Goal: Task Accomplishment & Management: Use online tool/utility

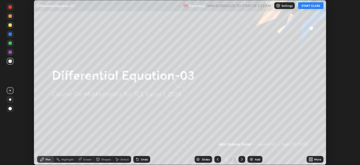
scroll to position [165, 360]
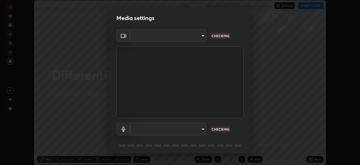
type input "6ee9b2c6c9a5678ab5214f7e96b3922f1b517bc999d2db28af292a13673a7194"
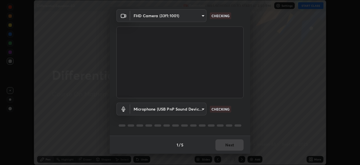
click at [201, 108] on body "Erase all Differential Equation-03 Recording WAS SCHEDULED TO START AT 3:50 PM …" at bounding box center [180, 82] width 360 height 165
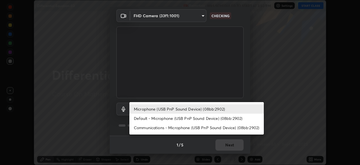
click at [192, 118] on li "Default - Microphone (USB PnP Sound Device) (08bb:2902)" at bounding box center [196, 117] width 135 height 9
type input "default"
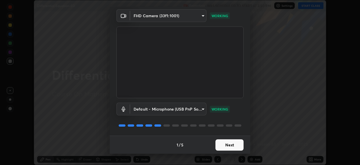
click at [224, 144] on button "Next" at bounding box center [230, 144] width 28 height 11
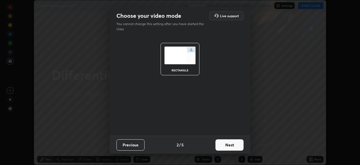
scroll to position [0, 0]
click at [229, 145] on button "Next" at bounding box center [230, 144] width 28 height 11
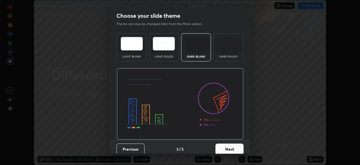
click at [232, 148] on button "Next" at bounding box center [230, 148] width 28 height 11
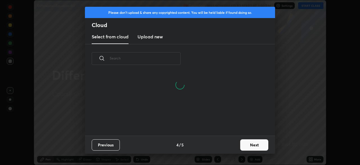
click at [248, 144] on button "Next" at bounding box center [254, 144] width 28 height 11
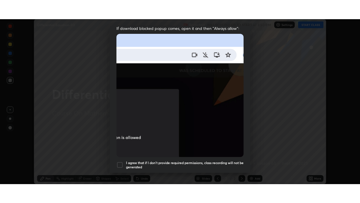
scroll to position [135, 0]
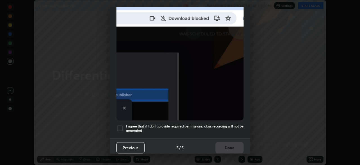
click at [218, 125] on h5 "I agree that if I don't provide required permissions, class recording will not …" at bounding box center [185, 128] width 118 height 9
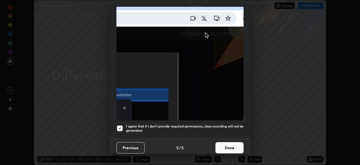
click at [225, 147] on button "Done" at bounding box center [230, 147] width 28 height 11
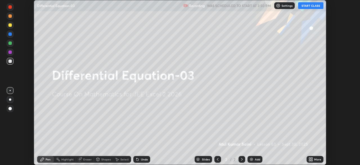
click at [312, 158] on icon at bounding box center [311, 157] width 1 height 1
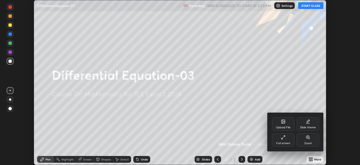
click at [285, 140] on div "Full screen" at bounding box center [283, 140] width 23 height 14
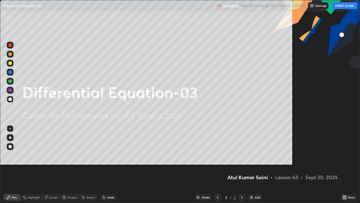
scroll to position [203, 360]
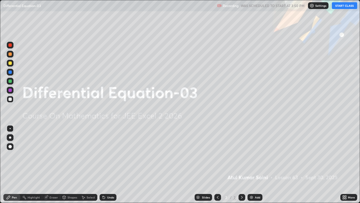
click at [345, 6] on button "START CLASS" at bounding box center [344, 5] width 25 height 7
click at [253, 164] on img at bounding box center [251, 197] width 5 height 5
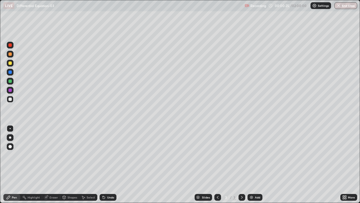
click at [9, 81] on div at bounding box center [9, 80] width 3 height 3
click at [257, 164] on div "Add" at bounding box center [257, 197] width 5 height 3
click at [11, 53] on div at bounding box center [9, 53] width 3 height 3
click at [217, 164] on icon at bounding box center [218, 197] width 5 height 5
click at [242, 164] on icon at bounding box center [242, 197] width 5 height 5
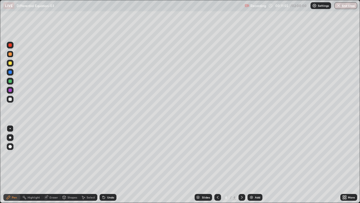
click at [217, 164] on icon at bounding box center [218, 197] width 5 height 5
click at [241, 164] on icon at bounding box center [242, 197] width 5 height 5
click at [255, 164] on div "Add" at bounding box center [257, 197] width 5 height 3
click at [107, 164] on div "Undo" at bounding box center [110, 197] width 7 height 3
click at [105, 164] on div "Undo" at bounding box center [108, 197] width 17 height 7
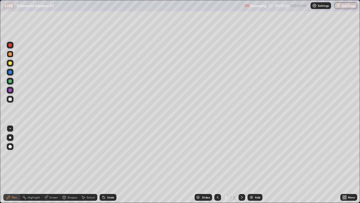
click at [10, 81] on div at bounding box center [9, 80] width 3 height 3
click at [217, 164] on icon at bounding box center [218, 197] width 5 height 5
click at [217, 164] on icon at bounding box center [218, 197] width 2 height 3
click at [241, 164] on icon at bounding box center [242, 197] width 5 height 5
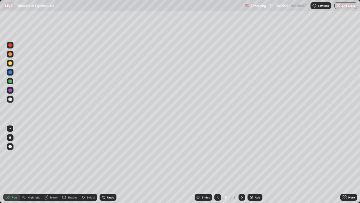
click at [88, 164] on div "Select" at bounding box center [91, 197] width 8 height 3
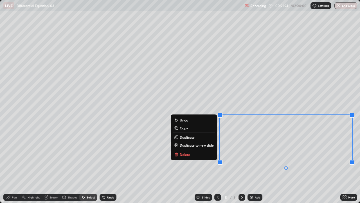
click at [182, 127] on p "Copy" at bounding box center [184, 128] width 8 height 5
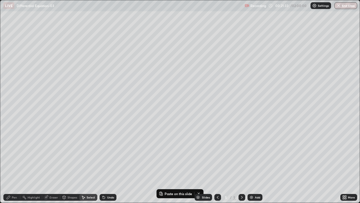
click at [256, 164] on div "Add" at bounding box center [257, 197] width 5 height 3
click at [35, 39] on p "Paste here" at bounding box center [41, 39] width 17 height 5
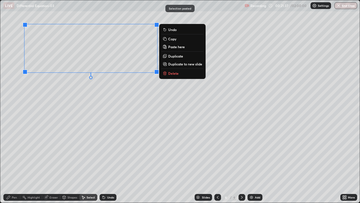
click at [48, 114] on div "0 ° Undo Copy Paste here Duplicate Duplicate to new slide Delete" at bounding box center [180, 101] width 360 height 202
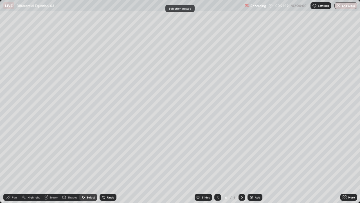
click at [12, 164] on div "Pen" at bounding box center [14, 197] width 5 height 3
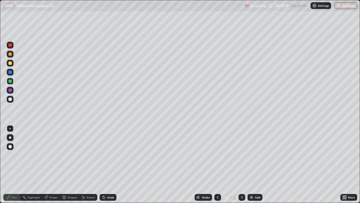
click at [10, 99] on div at bounding box center [9, 98] width 3 height 3
click at [10, 72] on div at bounding box center [9, 71] width 3 height 3
click at [88, 164] on div "Select" at bounding box center [91, 197] width 8 height 3
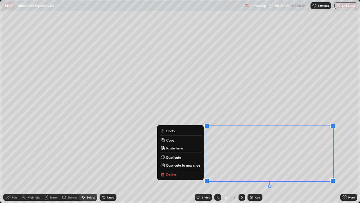
click at [167, 140] on p "Copy" at bounding box center [170, 140] width 8 height 5
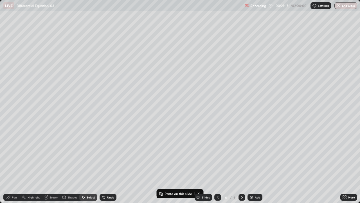
click at [328, 164] on div "0 ° Undo Copy Paste here Duplicate Duplicate to new slide Delete" at bounding box center [180, 101] width 360 height 202
click at [330, 164] on div "0 ° Undo Copy Paste here Duplicate Duplicate to new slide Delete" at bounding box center [180, 101] width 360 height 202
click at [256, 164] on div "Add" at bounding box center [255, 197] width 15 height 7
click at [42, 39] on p "Paste here" at bounding box center [46, 38] width 17 height 5
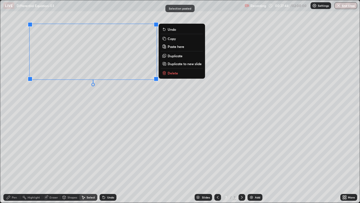
click at [60, 121] on div "0 ° Undo Copy Paste here Duplicate Duplicate to new slide Delete" at bounding box center [180, 101] width 360 height 202
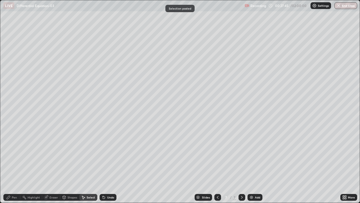
click at [13, 164] on div "Pen" at bounding box center [14, 197] width 5 height 3
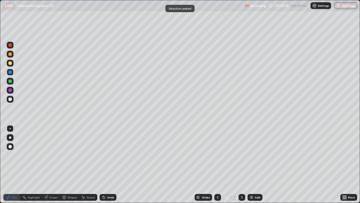
click at [10, 98] on div at bounding box center [9, 98] width 3 height 3
click at [217, 164] on icon at bounding box center [218, 197] width 2 height 3
click at [242, 164] on icon at bounding box center [242, 197] width 5 height 5
click at [89, 164] on div "Select" at bounding box center [91, 197] width 8 height 3
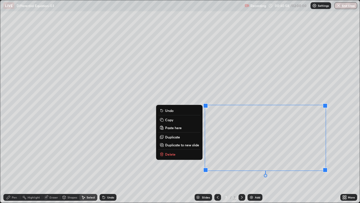
click at [169, 122] on button "Copy" at bounding box center [179, 119] width 42 height 7
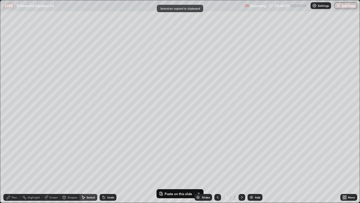
click at [255, 164] on div "Add" at bounding box center [257, 197] width 5 height 3
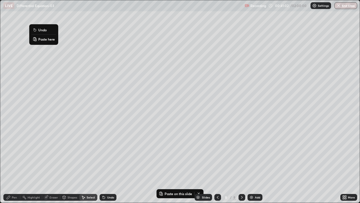
click at [42, 40] on p "Paste here" at bounding box center [46, 39] width 17 height 5
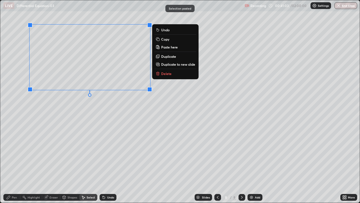
click at [57, 92] on div "0 ° Undo Copy Paste here Duplicate Duplicate to new slide Delete" at bounding box center [180, 101] width 360 height 202
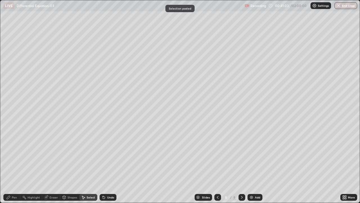
click at [63, 116] on div "0 ° Undo Copy Paste here Duplicate Duplicate to new slide Delete" at bounding box center [180, 101] width 360 height 202
click at [15, 164] on div "Pen" at bounding box center [14, 197] width 5 height 3
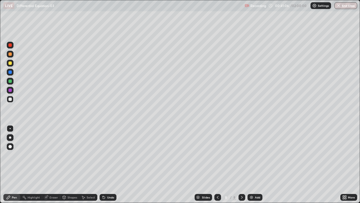
click at [10, 81] on div at bounding box center [9, 80] width 3 height 3
click at [91, 164] on div "Select" at bounding box center [91, 197] width 8 height 3
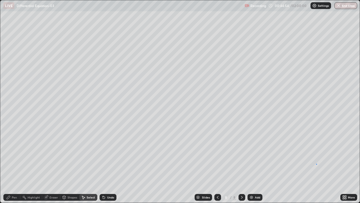
click at [317, 164] on div "0 ° Undo Copy Paste here Duplicate Duplicate to new slide Delete" at bounding box center [180, 101] width 360 height 202
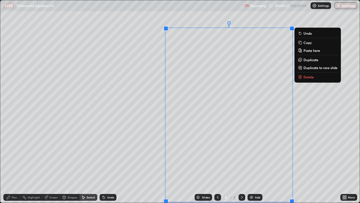
click at [148, 164] on div "0 ° Undo Copy Paste here Duplicate Duplicate to new slide Delete" at bounding box center [180, 101] width 360 height 202
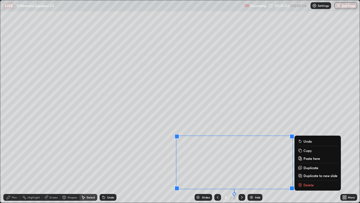
click at [307, 149] on p "Copy" at bounding box center [308, 150] width 8 height 5
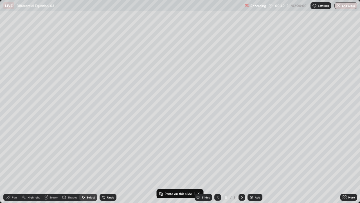
click at [255, 164] on div "Add" at bounding box center [257, 197] width 5 height 3
click at [42, 40] on p "Paste here" at bounding box center [46, 38] width 17 height 5
click at [56, 112] on div "0 ° Undo Copy Paste here Duplicate Duplicate to new slide Delete" at bounding box center [180, 101] width 360 height 202
click at [14, 164] on div "Pen" at bounding box center [14, 197] width 5 height 3
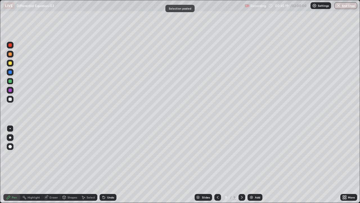
click at [10, 99] on div at bounding box center [9, 98] width 3 height 3
click at [216, 164] on div at bounding box center [217, 197] width 7 height 7
click at [241, 164] on icon at bounding box center [242, 197] width 2 height 3
click at [217, 164] on icon at bounding box center [218, 197] width 5 height 5
click at [241, 164] on icon at bounding box center [242, 197] width 2 height 3
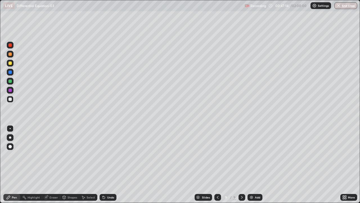
click at [215, 164] on div at bounding box center [217, 197] width 7 height 7
click at [241, 164] on icon at bounding box center [242, 197] width 5 height 5
click at [54, 164] on div "Eraser" at bounding box center [54, 197] width 8 height 3
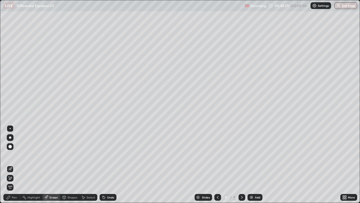
click at [11, 164] on div "Pen" at bounding box center [11, 197] width 17 height 7
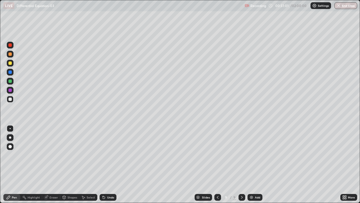
click at [253, 164] on img at bounding box center [251, 197] width 5 height 5
click at [9, 64] on div at bounding box center [9, 62] width 3 height 3
click at [111, 164] on div "Undo" at bounding box center [110, 197] width 7 height 3
click at [253, 164] on div "Add" at bounding box center [255, 197] width 15 height 7
click at [255, 164] on div "Add" at bounding box center [257, 197] width 5 height 3
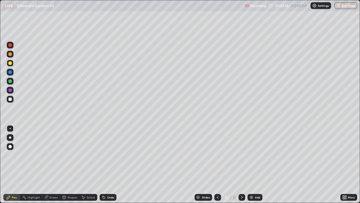
click at [10, 45] on div at bounding box center [9, 44] width 3 height 3
click at [11, 64] on div at bounding box center [9, 62] width 3 height 3
click at [55, 164] on div "Eraser" at bounding box center [54, 197] width 8 height 3
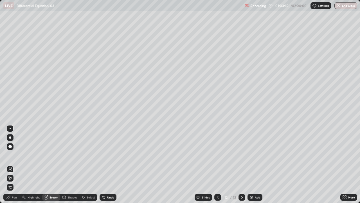
click at [15, 164] on div "Pen" at bounding box center [14, 197] width 5 height 3
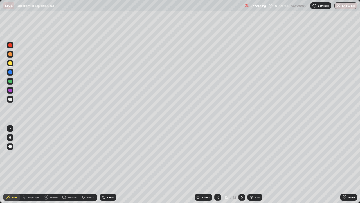
click at [10, 82] on div at bounding box center [9, 80] width 3 height 3
click at [90, 164] on div "Select" at bounding box center [91, 197] width 8 height 3
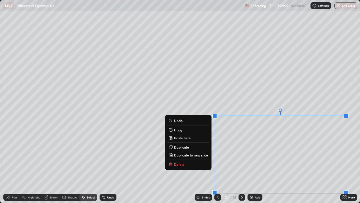
click at [176, 129] on p "Copy" at bounding box center [178, 129] width 8 height 5
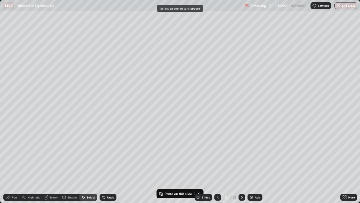
click at [256, 164] on div "Add" at bounding box center [257, 197] width 5 height 3
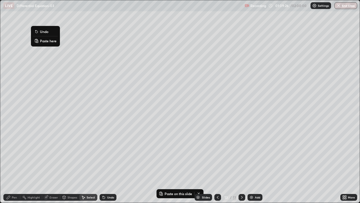
click at [41, 41] on p "Paste here" at bounding box center [48, 41] width 17 height 5
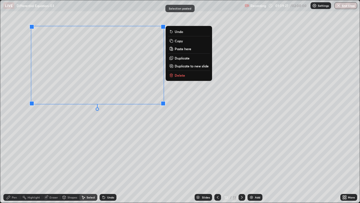
click at [44, 123] on div "0 ° Undo Copy Paste here Duplicate Duplicate to new slide Delete" at bounding box center [180, 101] width 360 height 202
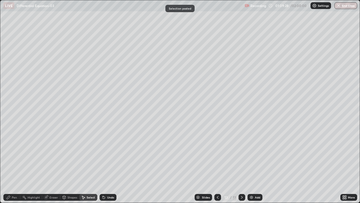
click at [14, 164] on div "Pen" at bounding box center [14, 197] width 5 height 3
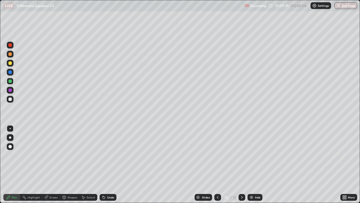
click at [10, 99] on div at bounding box center [9, 98] width 3 height 3
click at [10, 90] on div at bounding box center [9, 89] width 3 height 3
click at [217, 164] on icon at bounding box center [218, 197] width 5 height 5
click at [244, 164] on div at bounding box center [242, 197] width 7 height 7
click at [89, 164] on div "Select" at bounding box center [91, 197] width 8 height 3
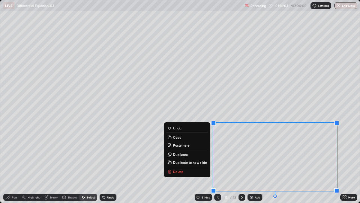
click at [177, 136] on p "Copy" at bounding box center [177, 137] width 8 height 5
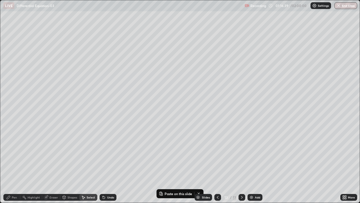
click at [256, 164] on div "Add" at bounding box center [257, 197] width 5 height 3
click at [38, 42] on p "Paste here" at bounding box center [43, 41] width 17 height 5
click at [48, 129] on div "0 ° Undo Copy Paste here Duplicate Duplicate to new slide Delete" at bounding box center [180, 101] width 360 height 202
click at [12, 164] on div "Pen" at bounding box center [11, 197] width 17 height 7
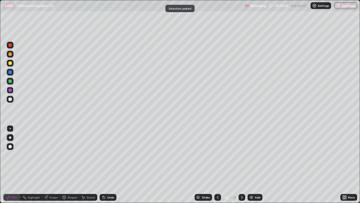
click at [10, 99] on div at bounding box center [9, 98] width 3 height 3
click at [256, 164] on div "Add" at bounding box center [257, 197] width 5 height 3
click at [11, 81] on div at bounding box center [9, 80] width 3 height 3
click at [256, 164] on div "Add" at bounding box center [257, 197] width 5 height 3
click at [12, 66] on div at bounding box center [10, 63] width 7 height 7
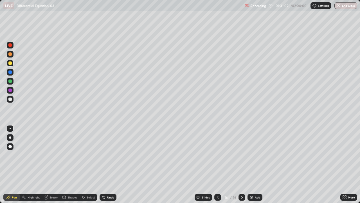
click at [106, 164] on div "Undo" at bounding box center [108, 197] width 17 height 7
click at [255, 164] on div "Add" at bounding box center [257, 197] width 5 height 3
click at [217, 164] on icon at bounding box center [218, 197] width 5 height 5
click at [243, 164] on icon at bounding box center [242, 197] width 5 height 5
click at [109, 164] on div "Undo" at bounding box center [110, 197] width 7 height 3
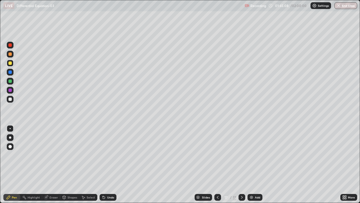
click at [109, 164] on div "Undo" at bounding box center [110, 197] width 7 height 3
click at [109, 164] on div "Undo" at bounding box center [108, 197] width 17 height 7
click at [109, 164] on div "Undo" at bounding box center [110, 197] width 7 height 3
click at [108, 164] on div "Undo" at bounding box center [110, 197] width 7 height 3
click at [108, 164] on div "Undo" at bounding box center [108, 197] width 17 height 7
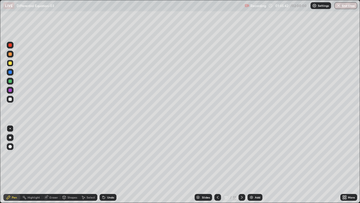
click at [88, 164] on div "Select" at bounding box center [91, 197] width 8 height 3
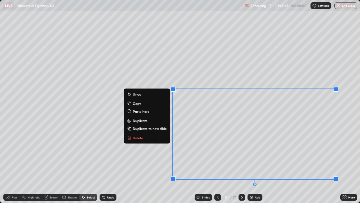
click at [137, 104] on p "Copy" at bounding box center [137, 103] width 8 height 5
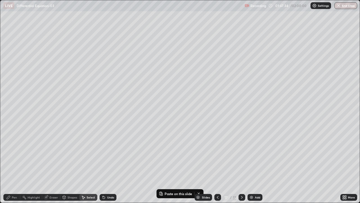
click at [256, 164] on div "Add" at bounding box center [255, 197] width 15 height 7
click at [39, 37] on p "Paste here" at bounding box center [43, 36] width 17 height 5
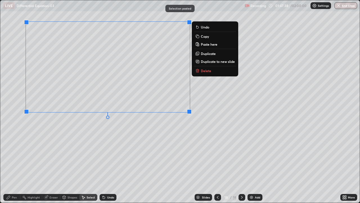
click at [39, 145] on div "0 ° Undo Copy Paste here Duplicate Duplicate to new slide Delete" at bounding box center [180, 101] width 360 height 202
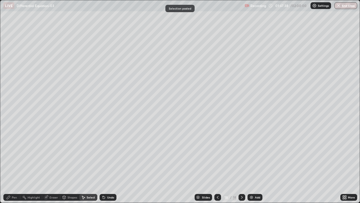
click at [15, 164] on div "Pen" at bounding box center [14, 197] width 5 height 3
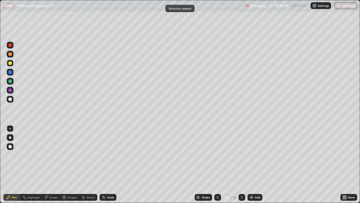
click at [50, 164] on div "Eraser" at bounding box center [54, 197] width 8 height 3
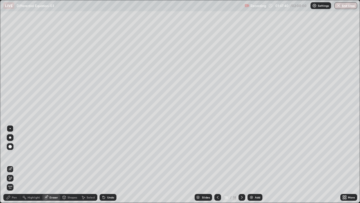
click at [11, 164] on icon at bounding box center [10, 178] width 5 height 5
click at [14, 164] on div "Pen" at bounding box center [11, 197] width 17 height 7
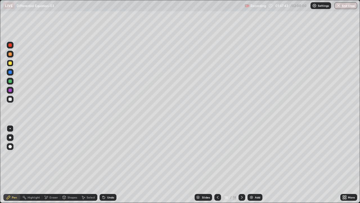
click at [91, 164] on div "Select" at bounding box center [91, 197] width 8 height 3
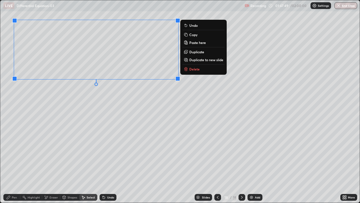
click at [83, 117] on div "0 ° Undo Copy Paste here Duplicate Duplicate to new slide Delete" at bounding box center [180, 101] width 360 height 202
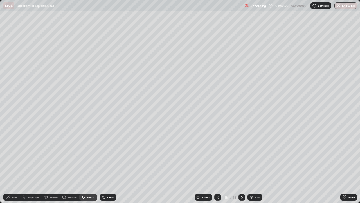
click at [12, 164] on div "Pen" at bounding box center [14, 197] width 5 height 3
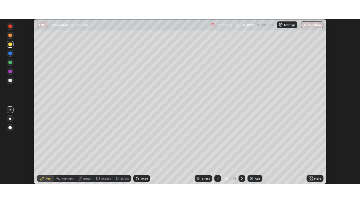
scroll to position [165, 360]
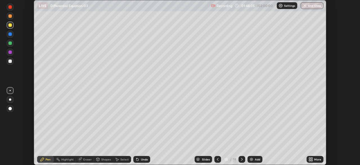
click at [311, 159] on icon at bounding box center [311, 159] width 5 height 5
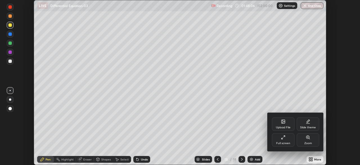
click at [280, 138] on div "Full screen" at bounding box center [283, 140] width 23 height 14
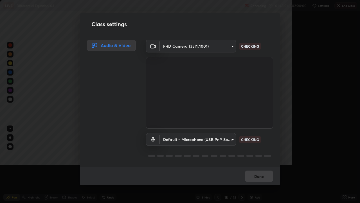
scroll to position [203, 360]
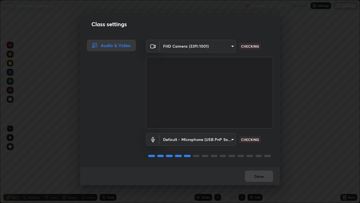
click at [255, 164] on div "Done" at bounding box center [180, 176] width 200 height 18
click at [256, 164] on div "Done" at bounding box center [180, 176] width 200 height 18
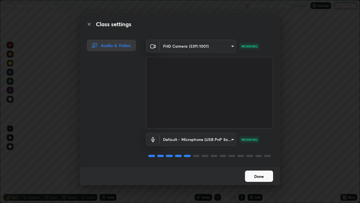
click at [258, 164] on button "Done" at bounding box center [259, 175] width 28 height 11
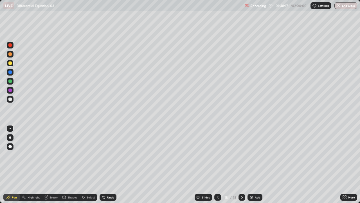
click at [10, 99] on div at bounding box center [9, 98] width 3 height 3
click at [106, 164] on div "Undo" at bounding box center [108, 197] width 17 height 7
click at [89, 164] on div "Select" at bounding box center [91, 197] width 8 height 3
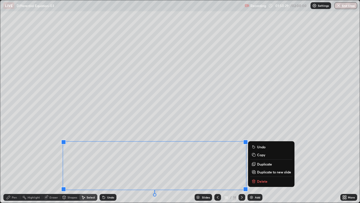
click at [306, 135] on div "0 ° Undo Copy Duplicate Duplicate to new slide Delete" at bounding box center [180, 101] width 360 height 202
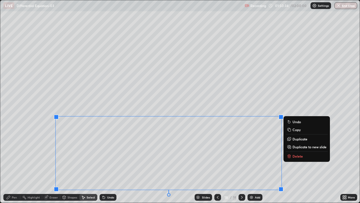
click at [300, 128] on p "Copy" at bounding box center [297, 129] width 8 height 5
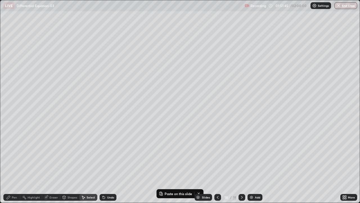
click at [255, 164] on div "Add" at bounding box center [257, 197] width 5 height 3
click at [36, 38] on p "Paste here" at bounding box center [44, 37] width 17 height 5
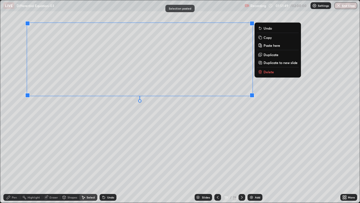
click at [50, 135] on div "0 ° Undo Copy Paste here Duplicate Duplicate to new slide Delete" at bounding box center [180, 101] width 360 height 202
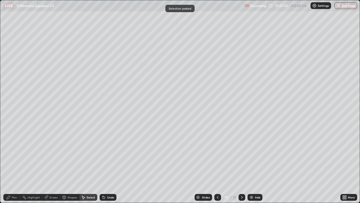
click at [14, 164] on div "Pen" at bounding box center [14, 197] width 5 height 3
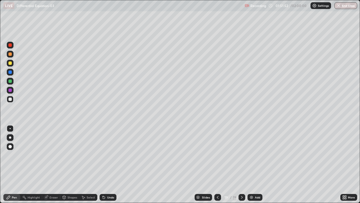
click at [50, 164] on div "Eraser" at bounding box center [54, 197] width 8 height 3
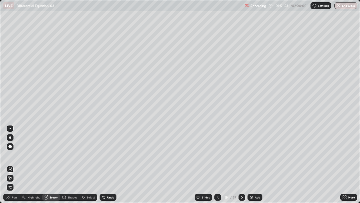
click at [11, 164] on icon at bounding box center [10, 178] width 5 height 5
click at [90, 164] on div "Select" at bounding box center [91, 197] width 8 height 3
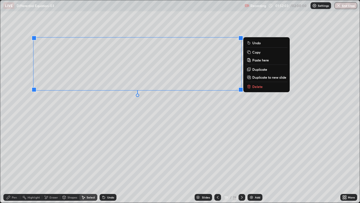
click at [105, 164] on icon at bounding box center [104, 197] width 5 height 5
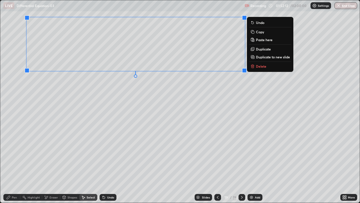
click at [172, 103] on div "0 ° Undo Copy Paste here Duplicate Duplicate to new slide Delete" at bounding box center [180, 101] width 360 height 202
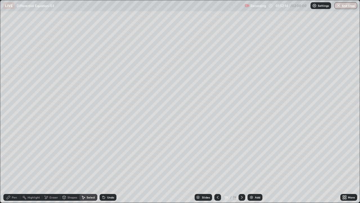
click at [15, 164] on div "Pen" at bounding box center [14, 197] width 5 height 3
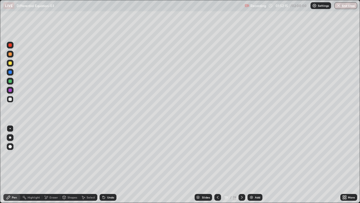
click at [216, 164] on icon at bounding box center [218, 197] width 5 height 5
click at [241, 164] on icon at bounding box center [242, 197] width 5 height 5
click at [10, 81] on div at bounding box center [9, 80] width 3 height 3
click at [106, 164] on div "Undo" at bounding box center [108, 197] width 17 height 7
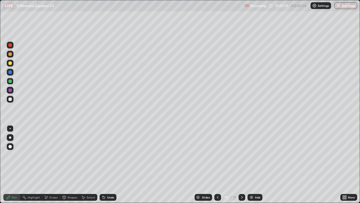
click at [107, 164] on div "Undo" at bounding box center [108, 197] width 17 height 7
click at [106, 164] on div "Undo" at bounding box center [108, 197] width 17 height 7
click at [108, 164] on div "Undo" at bounding box center [110, 197] width 7 height 3
click at [109, 164] on div "Undo" at bounding box center [110, 197] width 7 height 3
click at [108, 164] on div "Undo" at bounding box center [108, 197] width 17 height 7
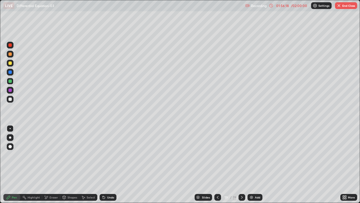
click at [342, 9] on button "End Class" at bounding box center [346, 5] width 22 height 7
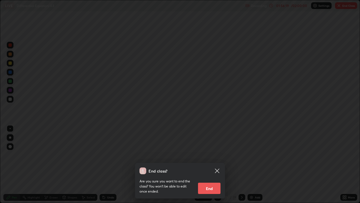
click at [205, 164] on button "End" at bounding box center [209, 187] width 23 height 11
